Goal: Find contact information: Find contact information

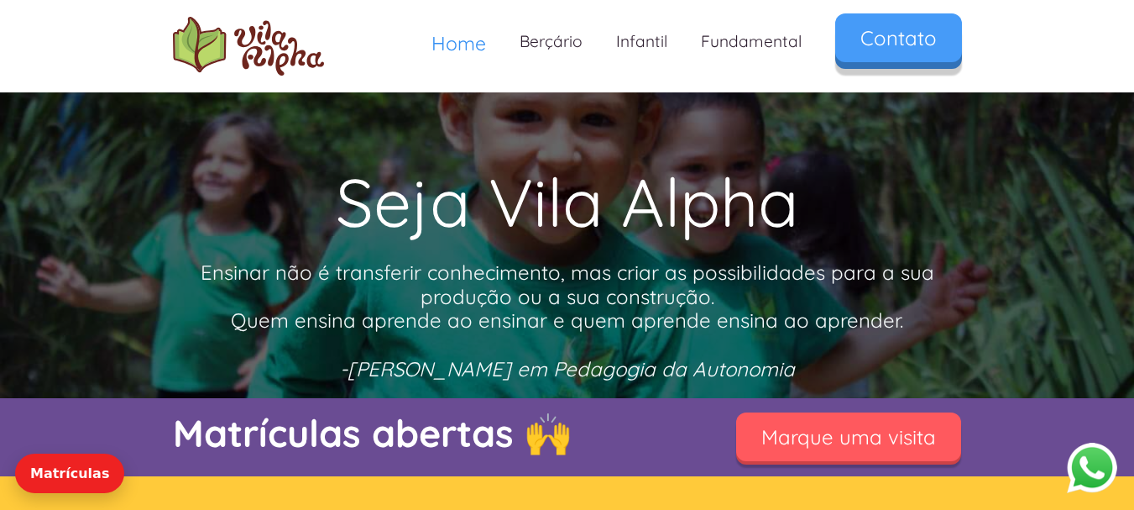
click at [900, 29] on link "Contato" at bounding box center [898, 37] width 127 height 49
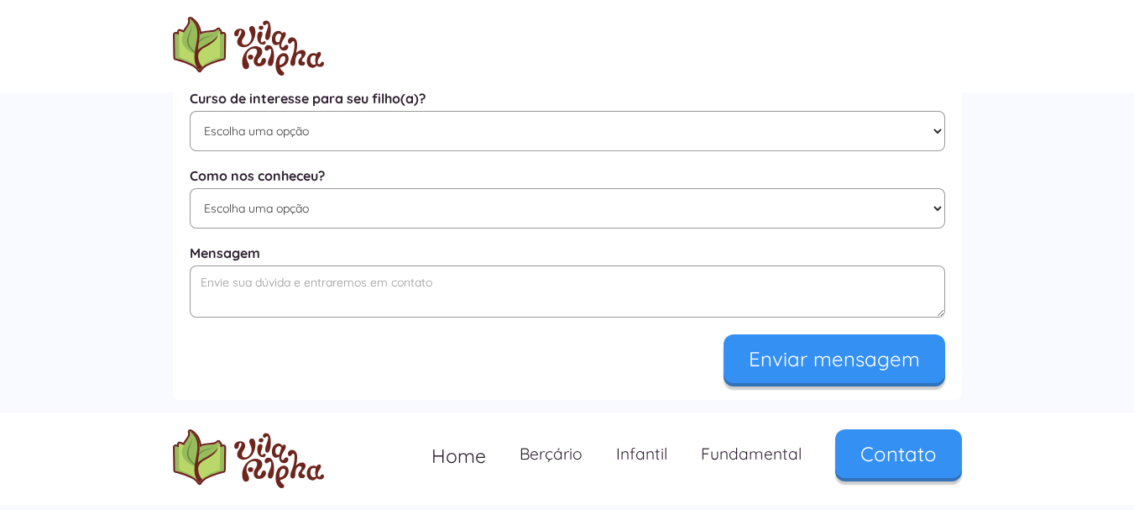
scroll to position [1159, 0]
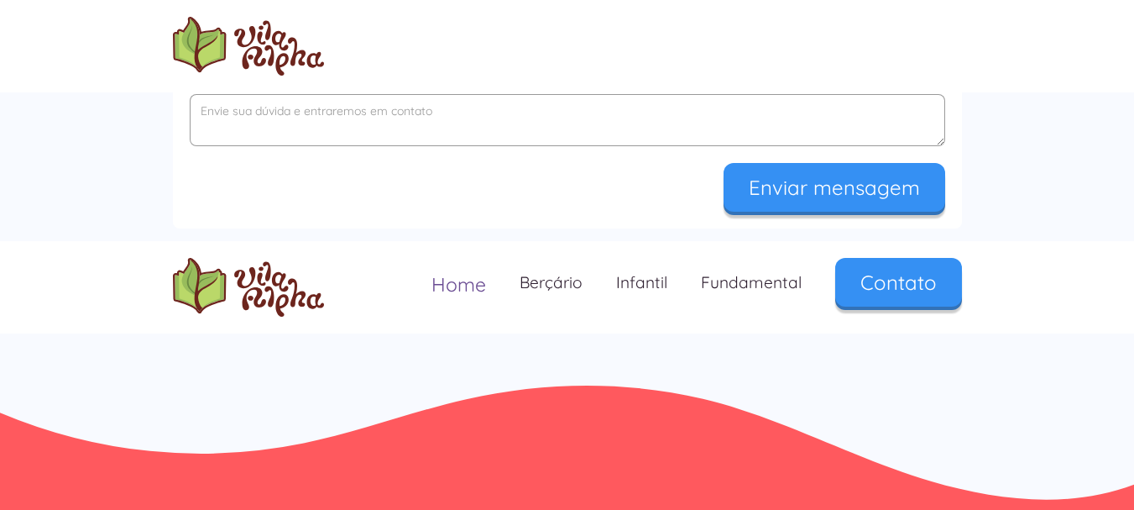
click at [462, 276] on span "Home" at bounding box center [459, 284] width 55 height 24
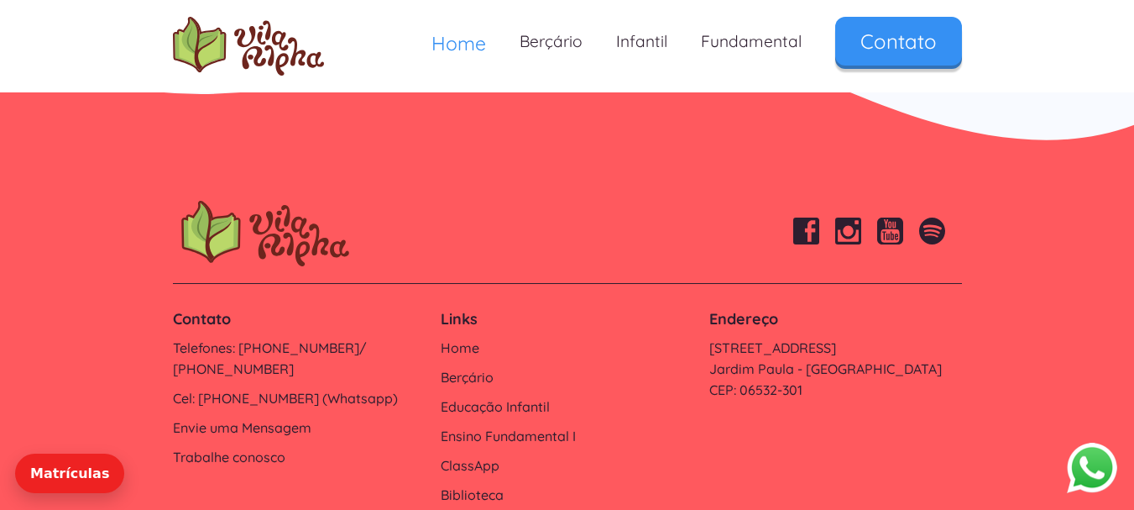
scroll to position [5788, 0]
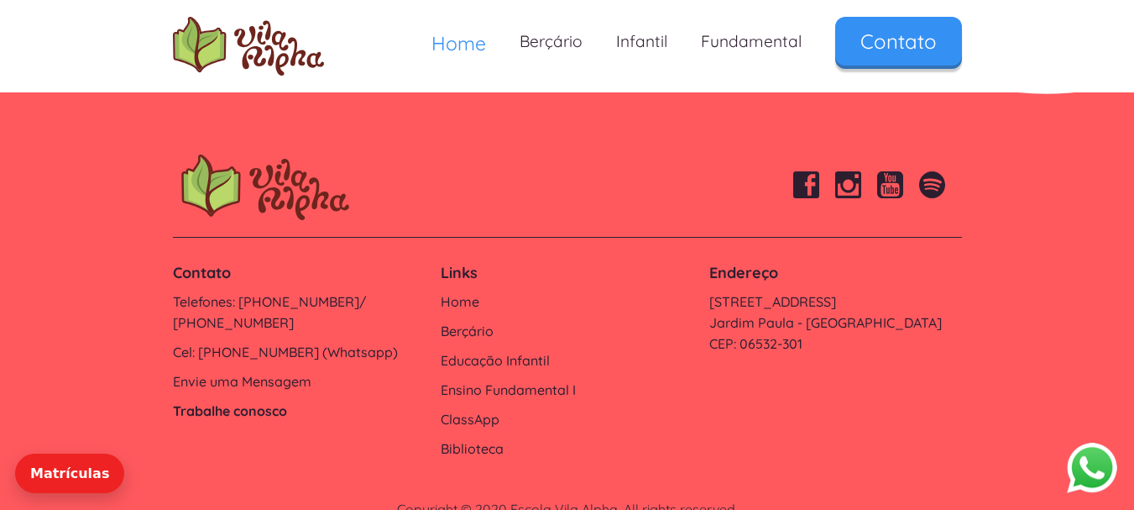
click at [237, 400] on link "Trabalhe conosco" at bounding box center [299, 410] width 252 height 21
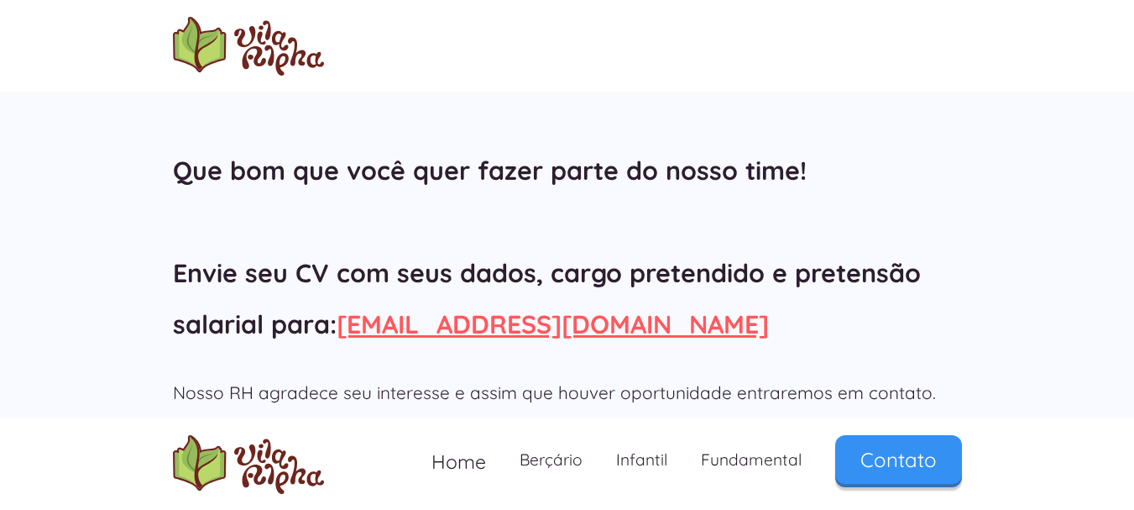
scroll to position [168, 0]
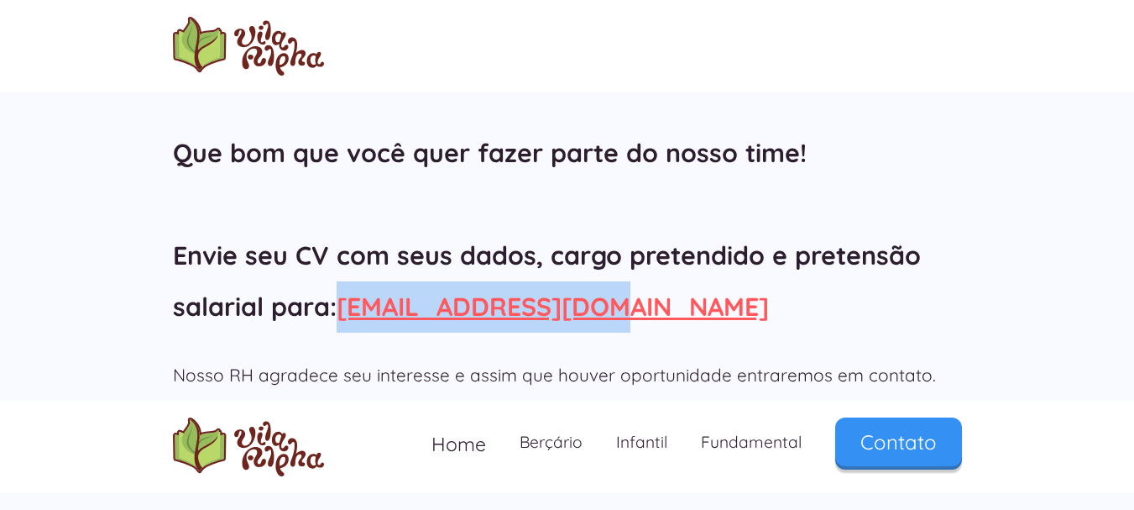
drag, startPoint x: 616, startPoint y: 306, endPoint x: 344, endPoint y: 309, distance: 272.0
click at [344, 309] on h2 "Que bom que você quer fazer parte do nosso time! Envie seu CV com seus dados, c…" at bounding box center [567, 230] width 789 height 204
copy link "rh@vilaalpha.com.br"
